Goal: Transaction & Acquisition: Subscribe to service/newsletter

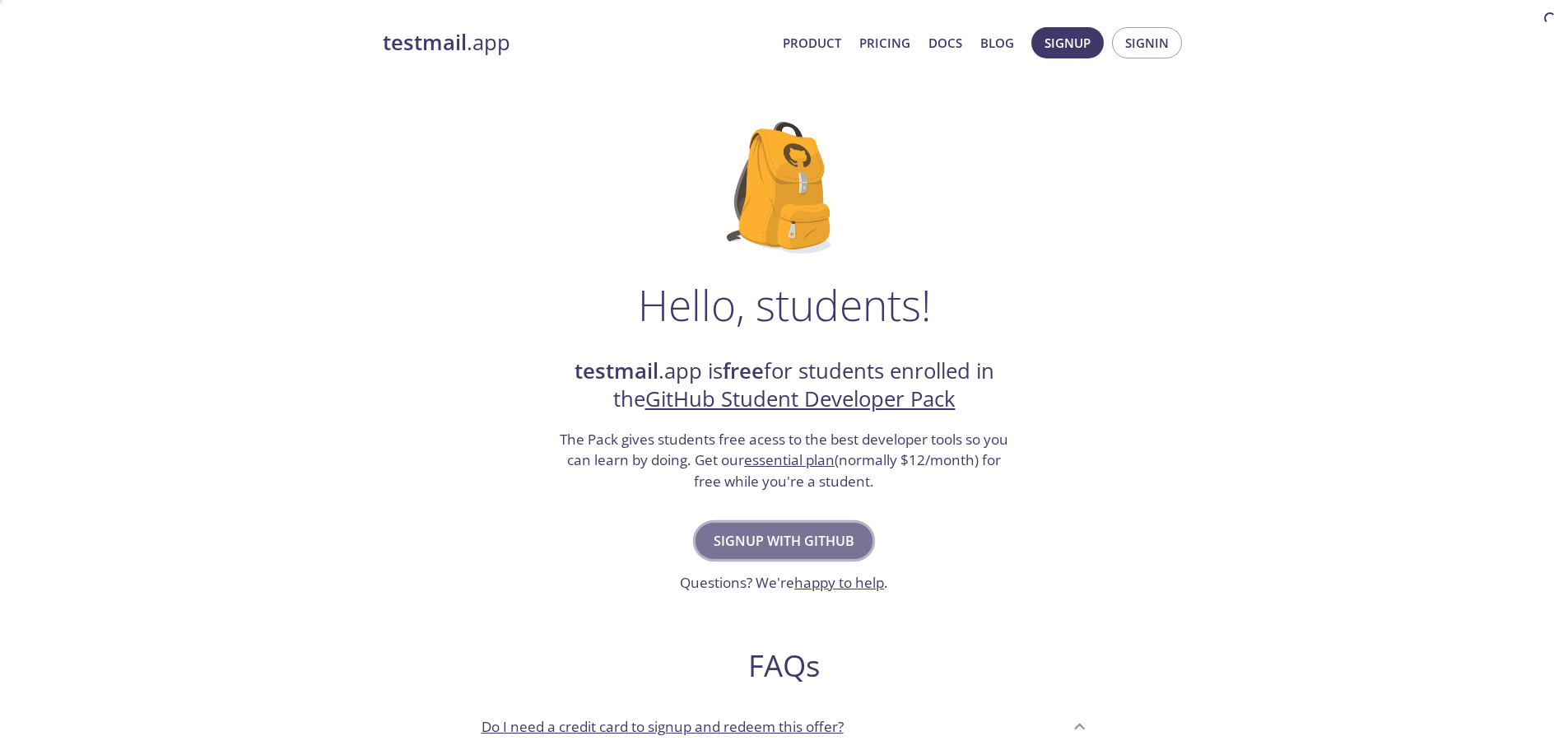
click at [755, 541] on span "Signup with GitHub" at bounding box center [784, 540] width 141 height 23
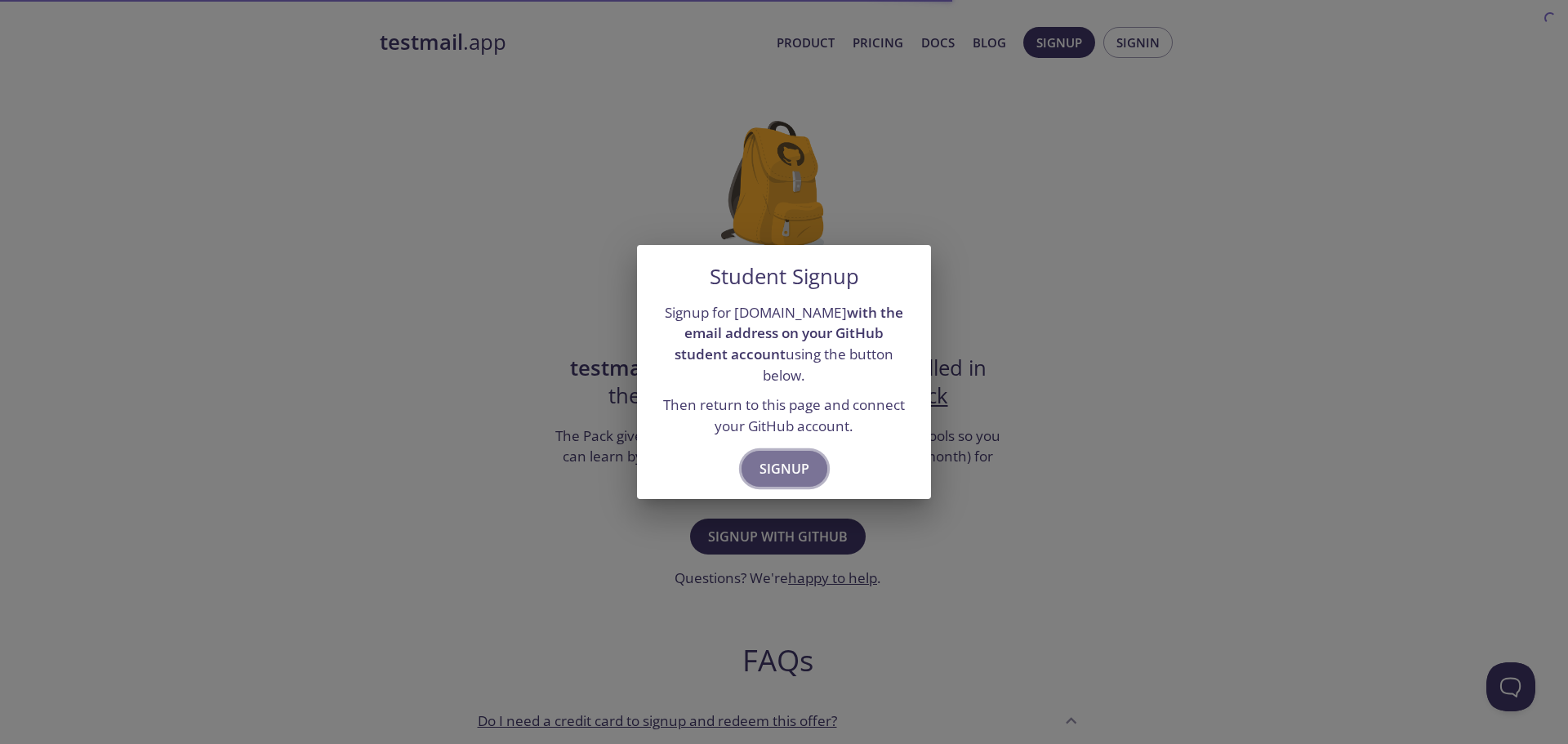
click at [767, 462] on span "Signup" at bounding box center [784, 468] width 50 height 23
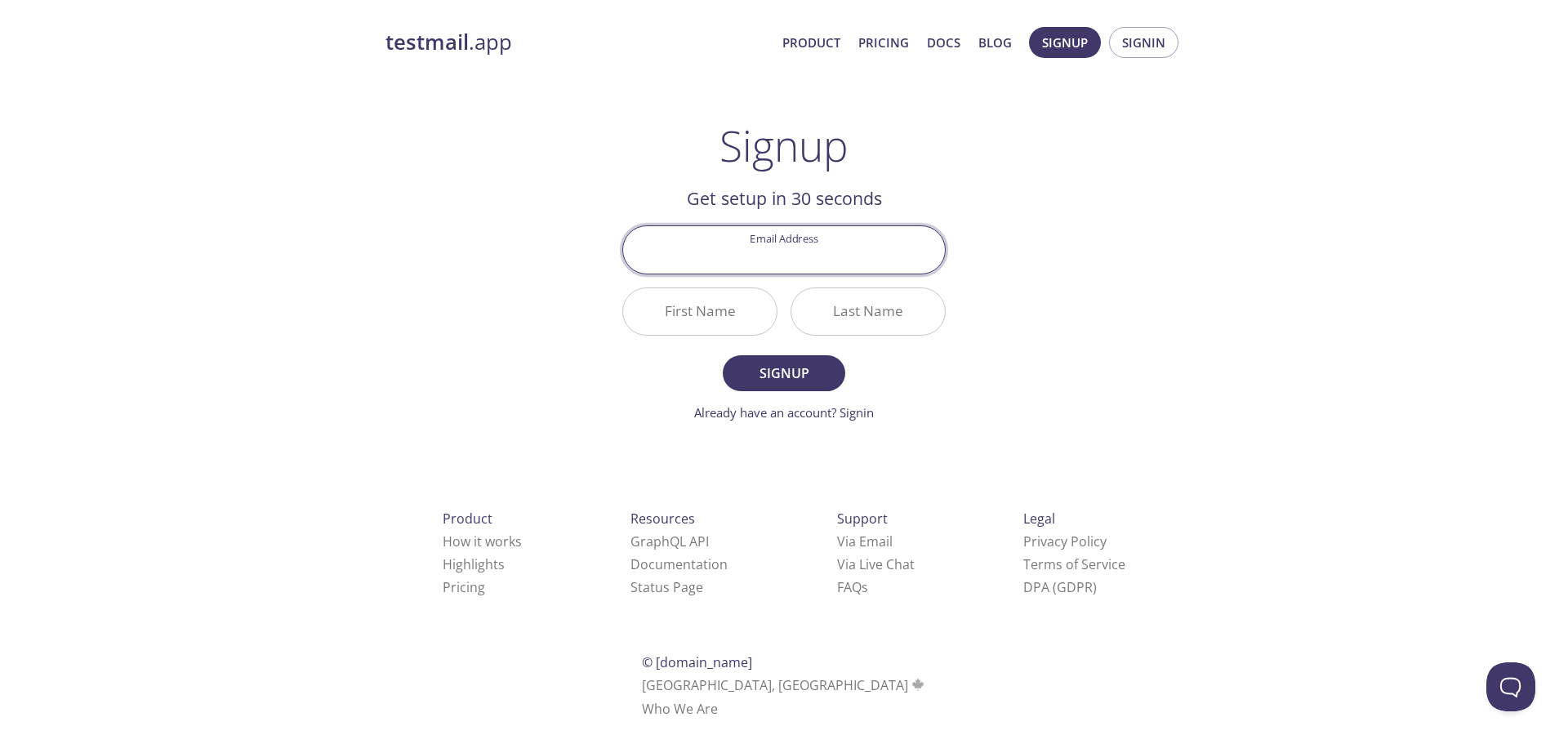
click at [782, 255] on input "Email Address" at bounding box center [784, 249] width 322 height 46
type input "[EMAIL_ADDRESS][DOMAIN_NAME]"
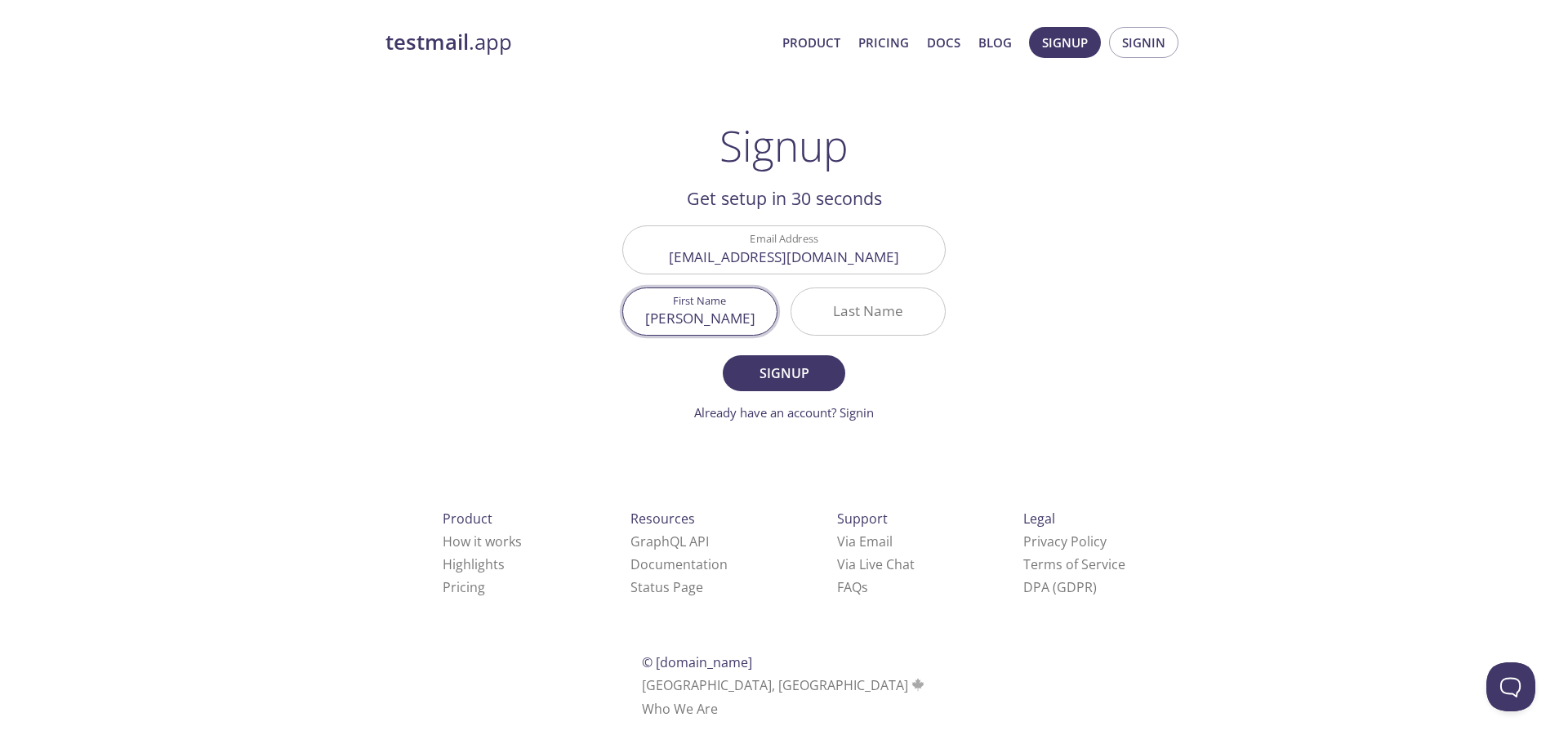
type input "[PERSON_NAME]"
type input "ba"
type input "Baihaki"
click at [761, 359] on button "Signup" at bounding box center [783, 373] width 123 height 36
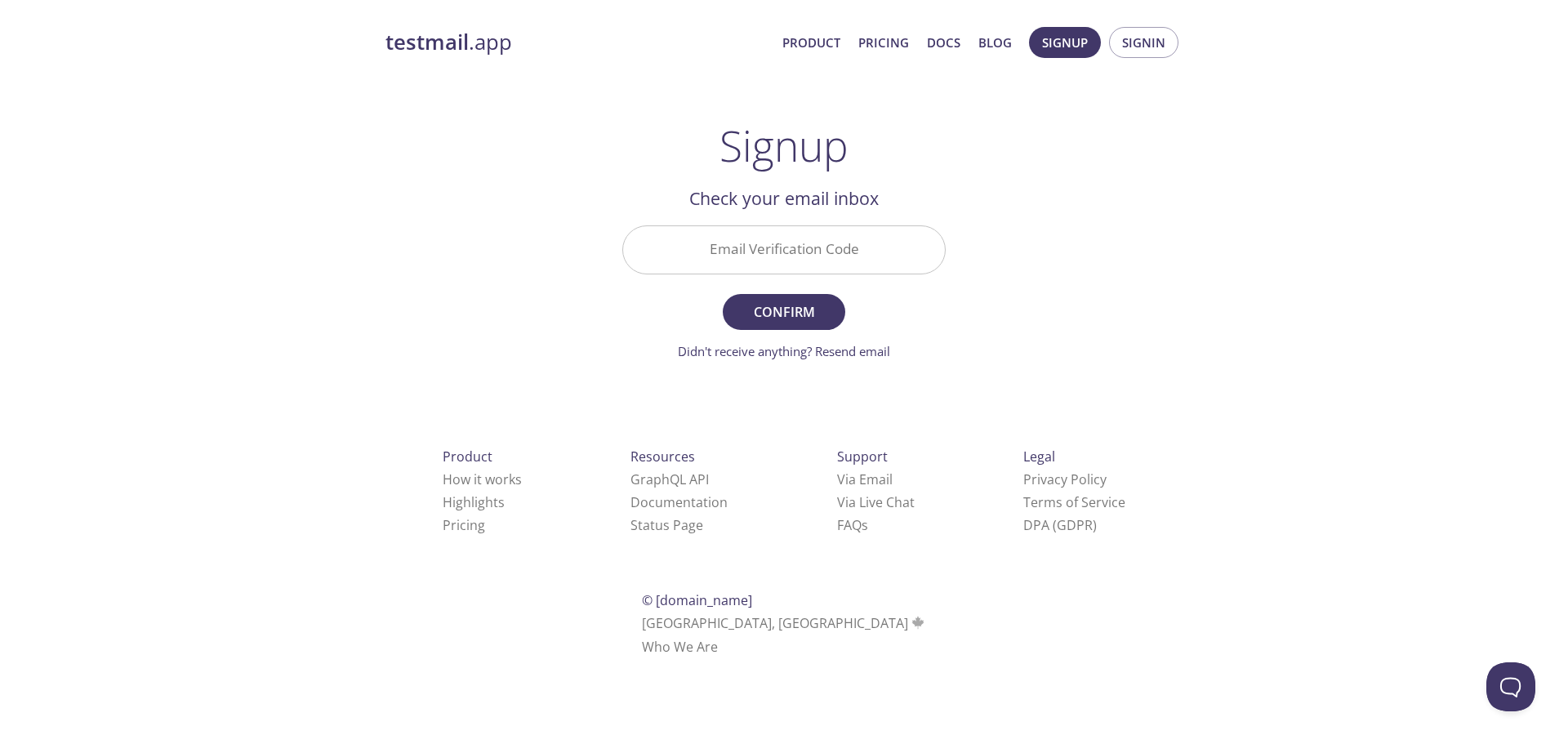
click at [768, 278] on div "Email Verification Code" at bounding box center [784, 249] width 336 height 61
click at [779, 245] on input "Email Verification Code" at bounding box center [784, 249] width 322 height 46
paste input "PRKZNKJ"
type input "PRKZNKJ"
click at [811, 308] on span "Confirm" at bounding box center [783, 312] width 86 height 23
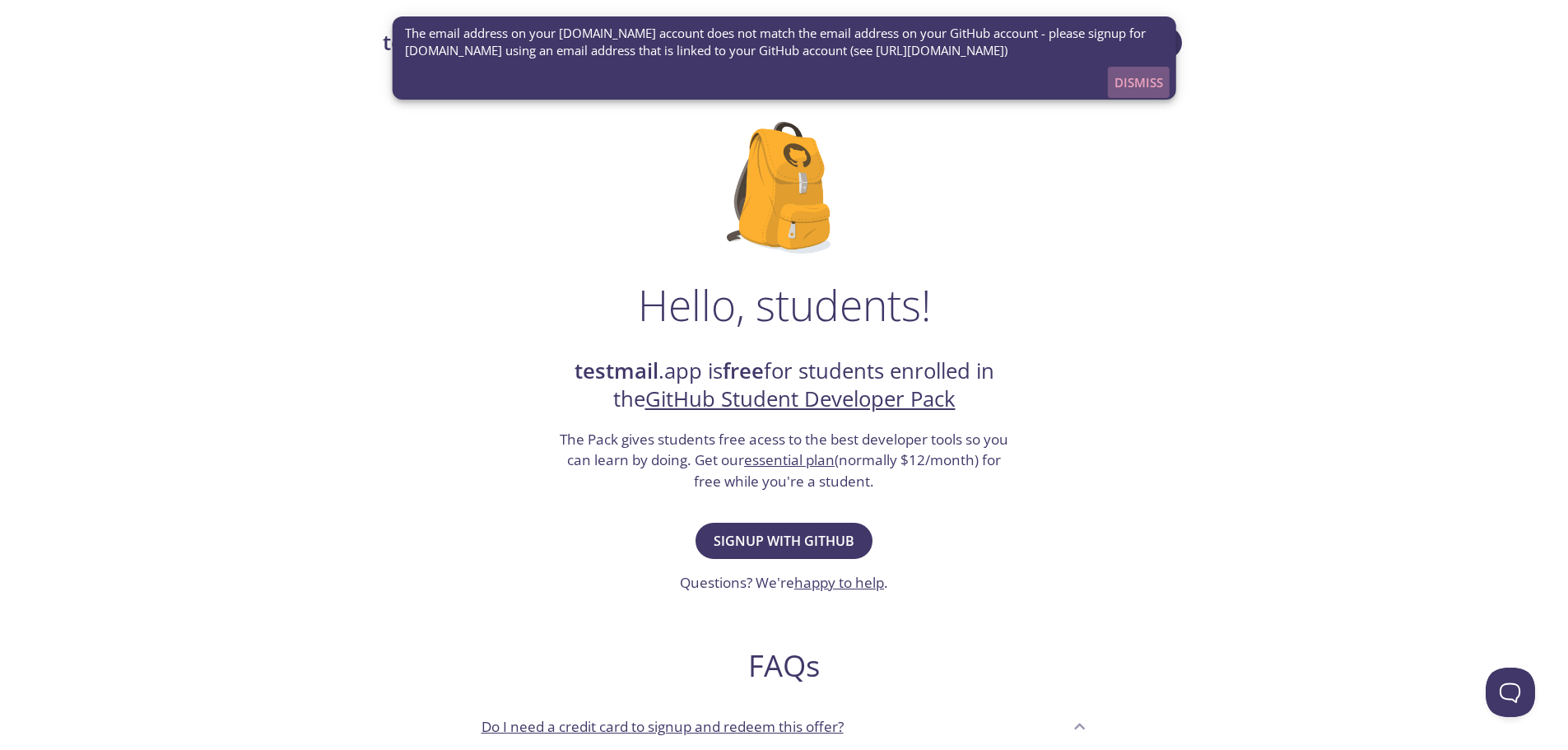
click at [1116, 79] on span "Dismiss" at bounding box center [1138, 82] width 49 height 21
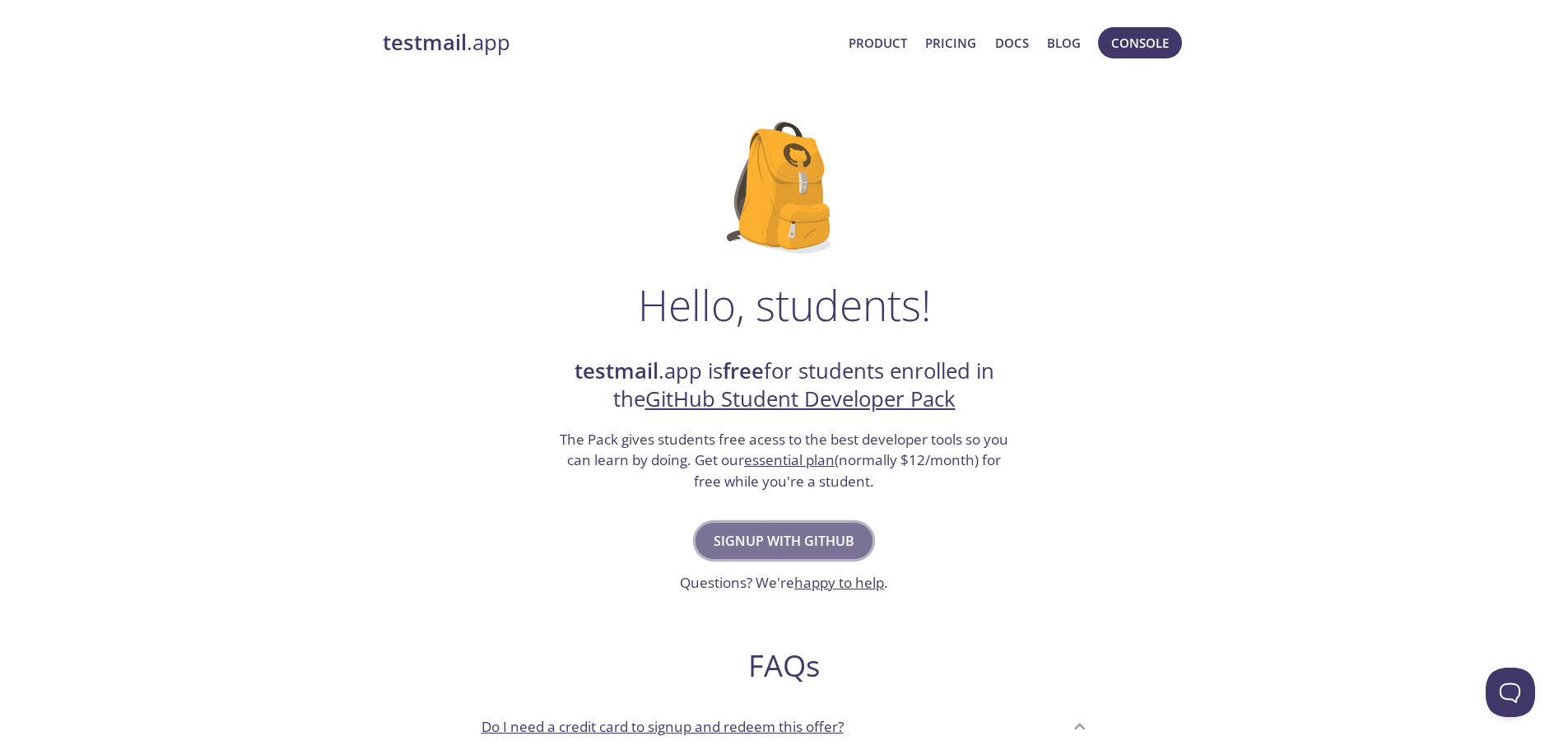
click at [789, 529] on span "Signup with GitHub" at bounding box center [784, 540] width 141 height 23
